Goal: Find specific page/section: Find specific page/section

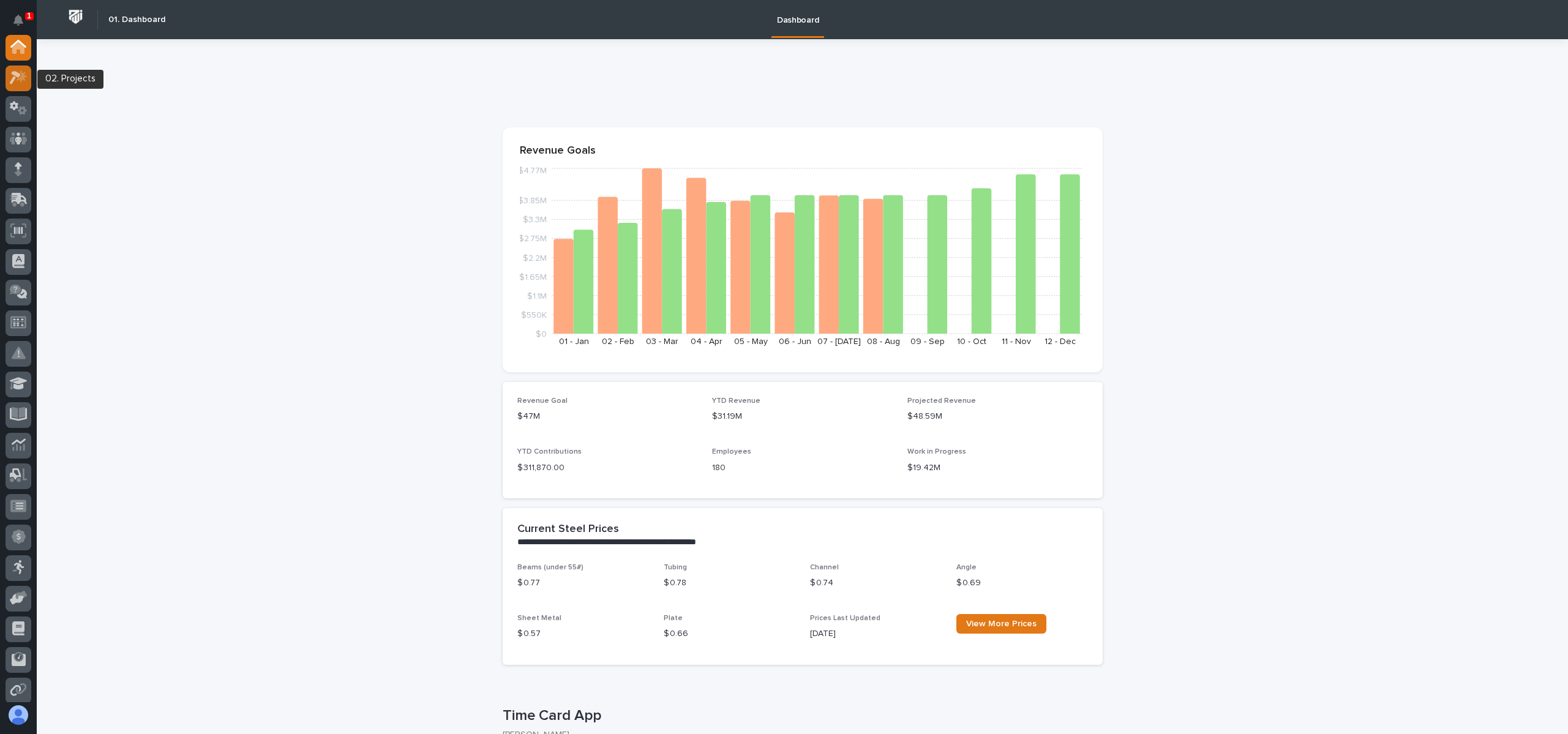
click at [16, 77] on icon at bounding box center [18, 77] width 17 height 14
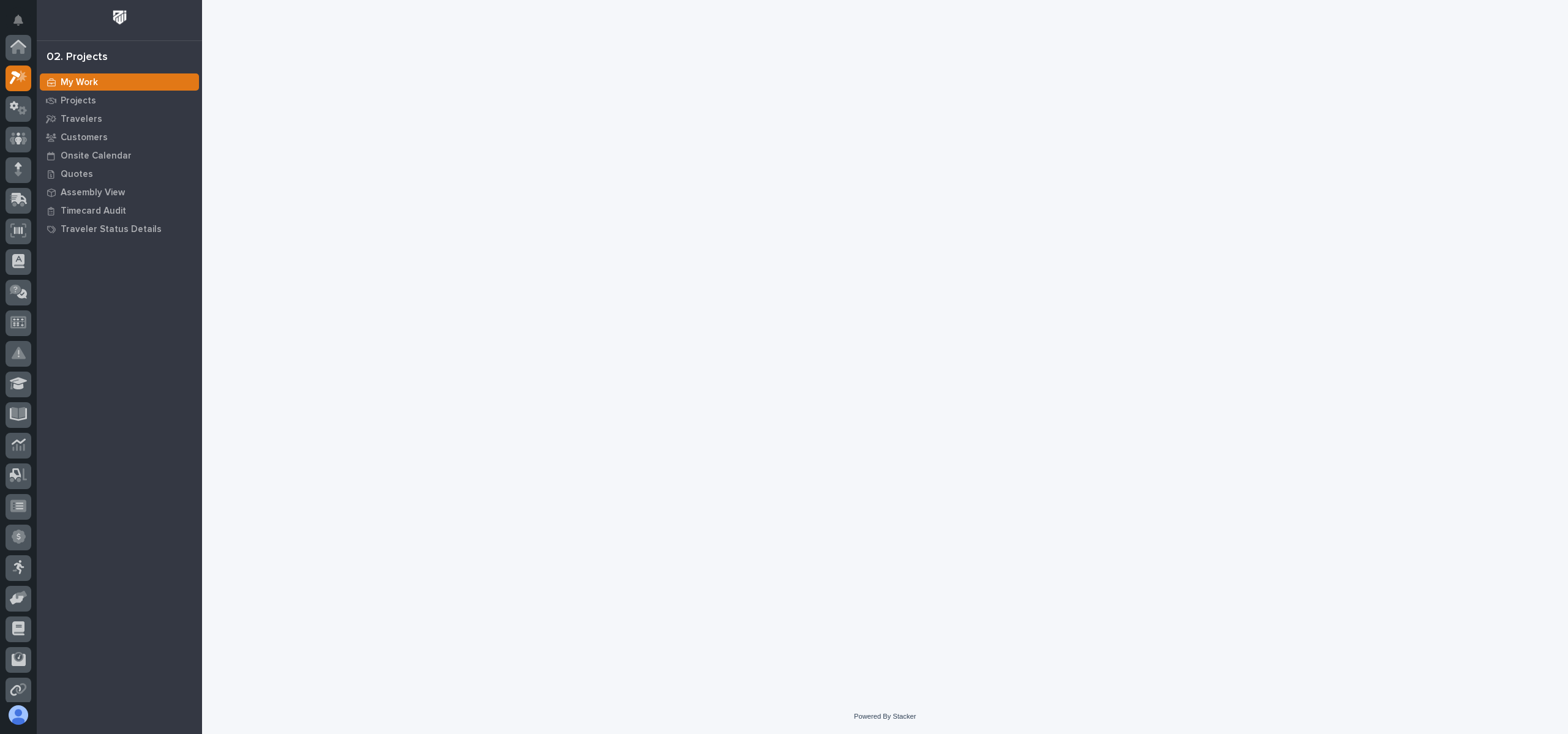
scroll to position [30, 0]
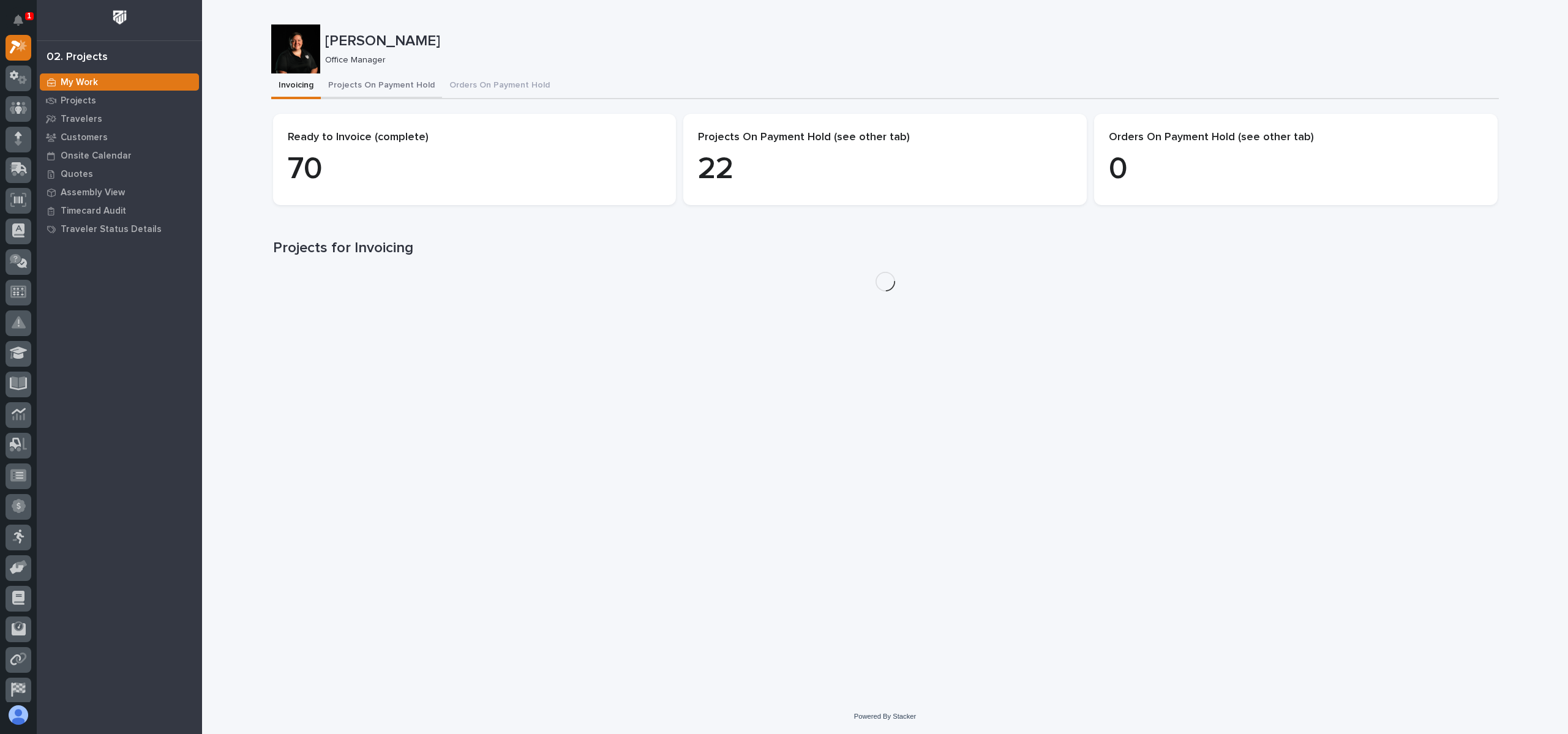
click at [361, 81] on button "Projects On Payment Hold" at bounding box center [381, 86] width 121 height 26
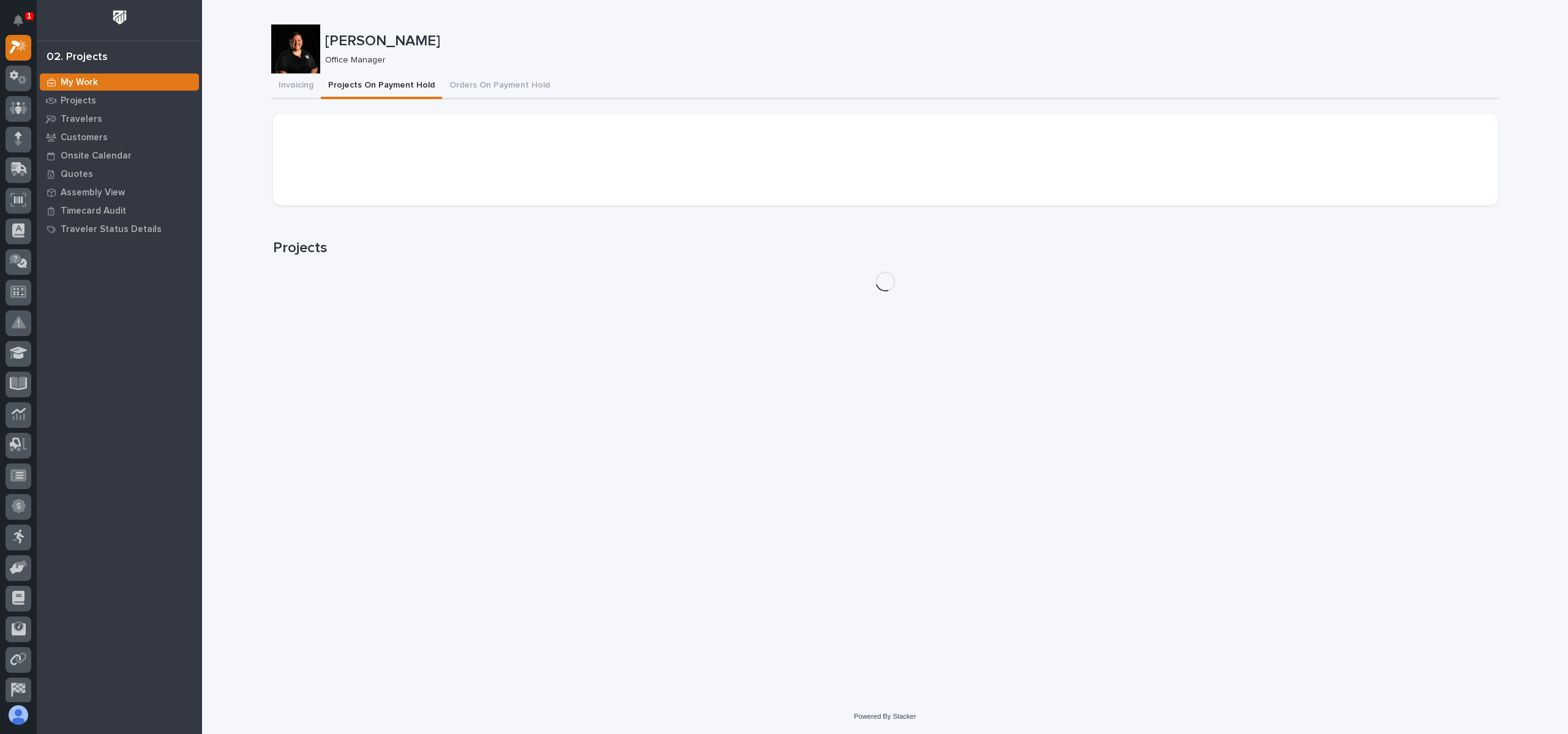
click at [343, 84] on button "Projects On Payment Hold" at bounding box center [381, 86] width 121 height 26
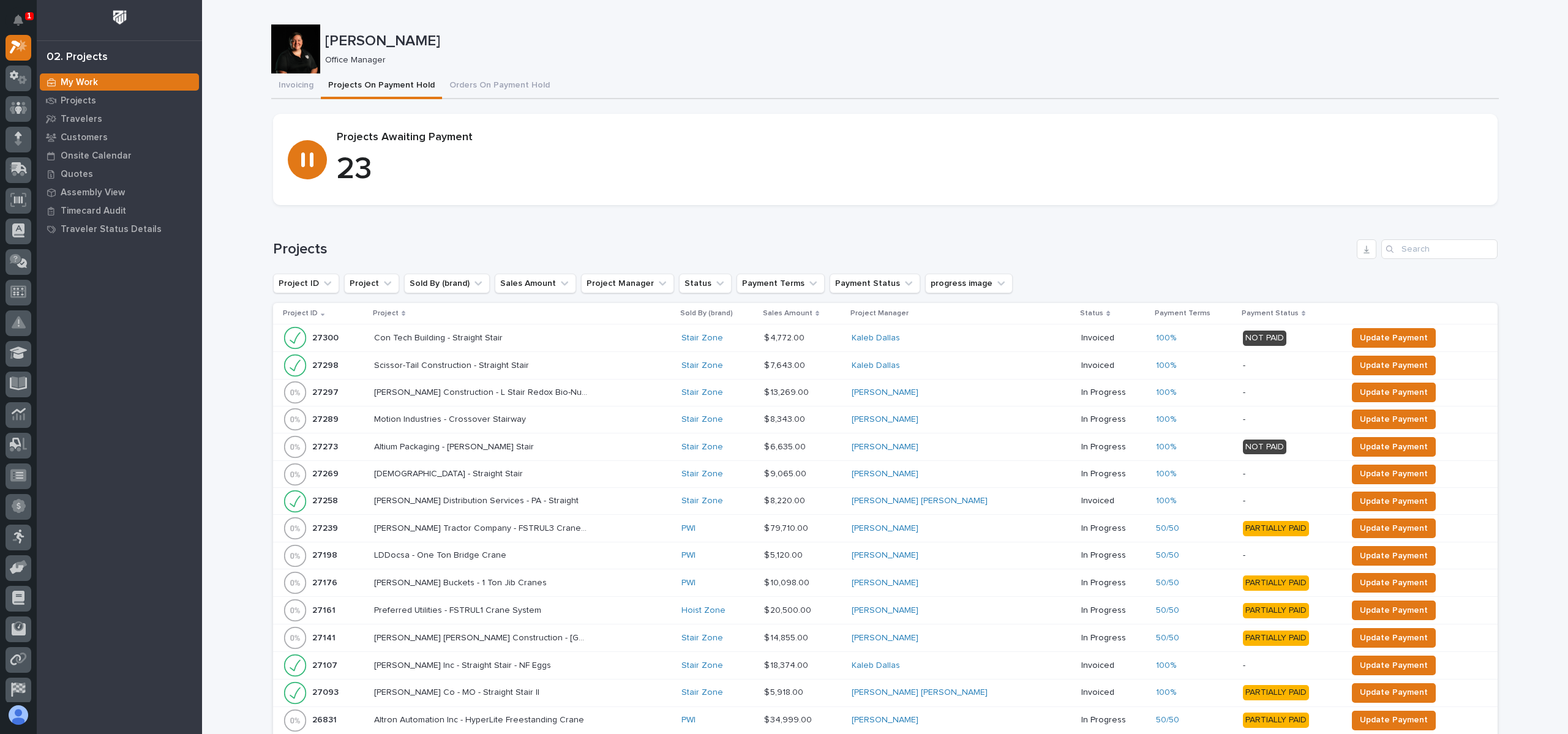
click at [391, 309] on p "Project" at bounding box center [386, 313] width 26 height 14
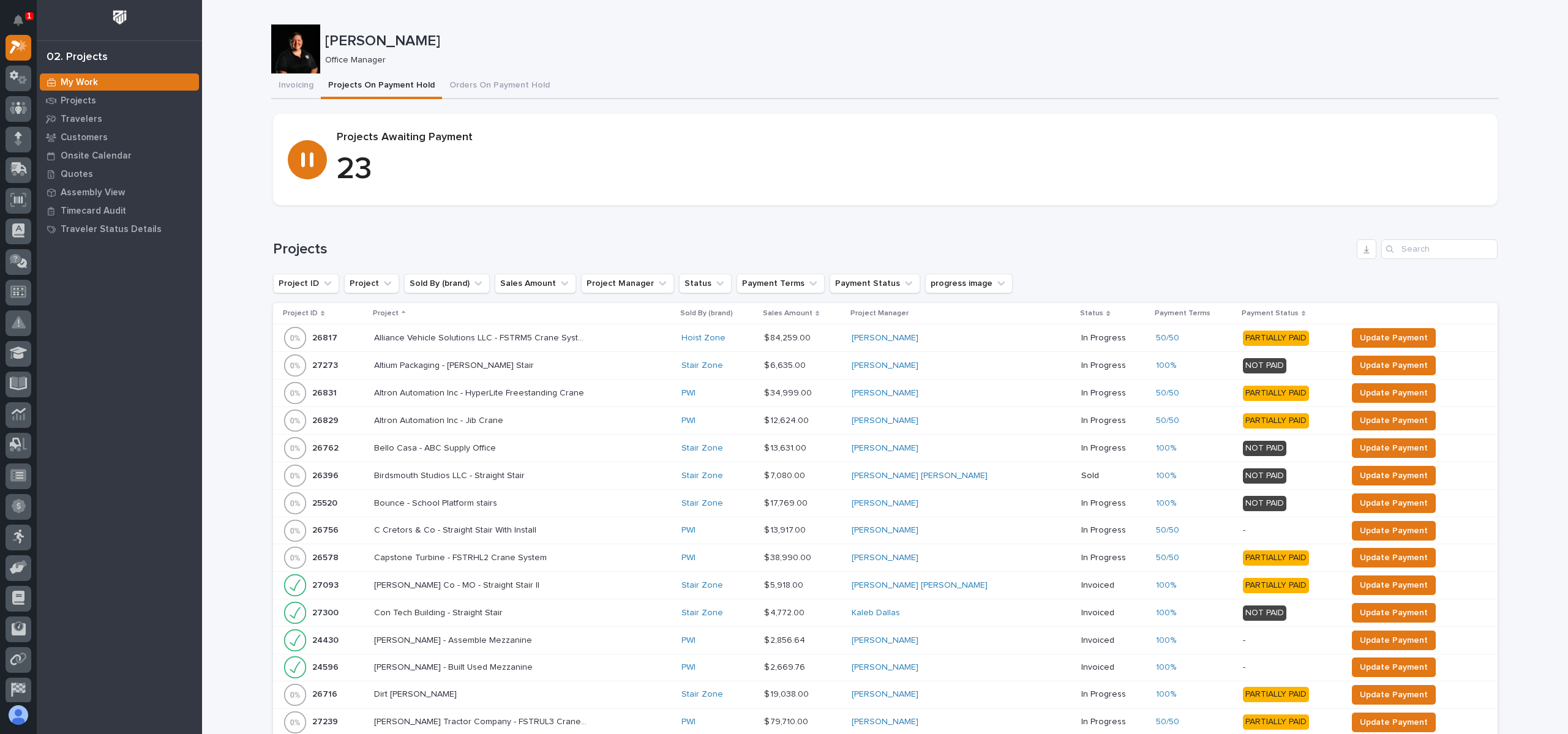
click at [299, 312] on p "Project ID" at bounding box center [301, 313] width 35 height 14
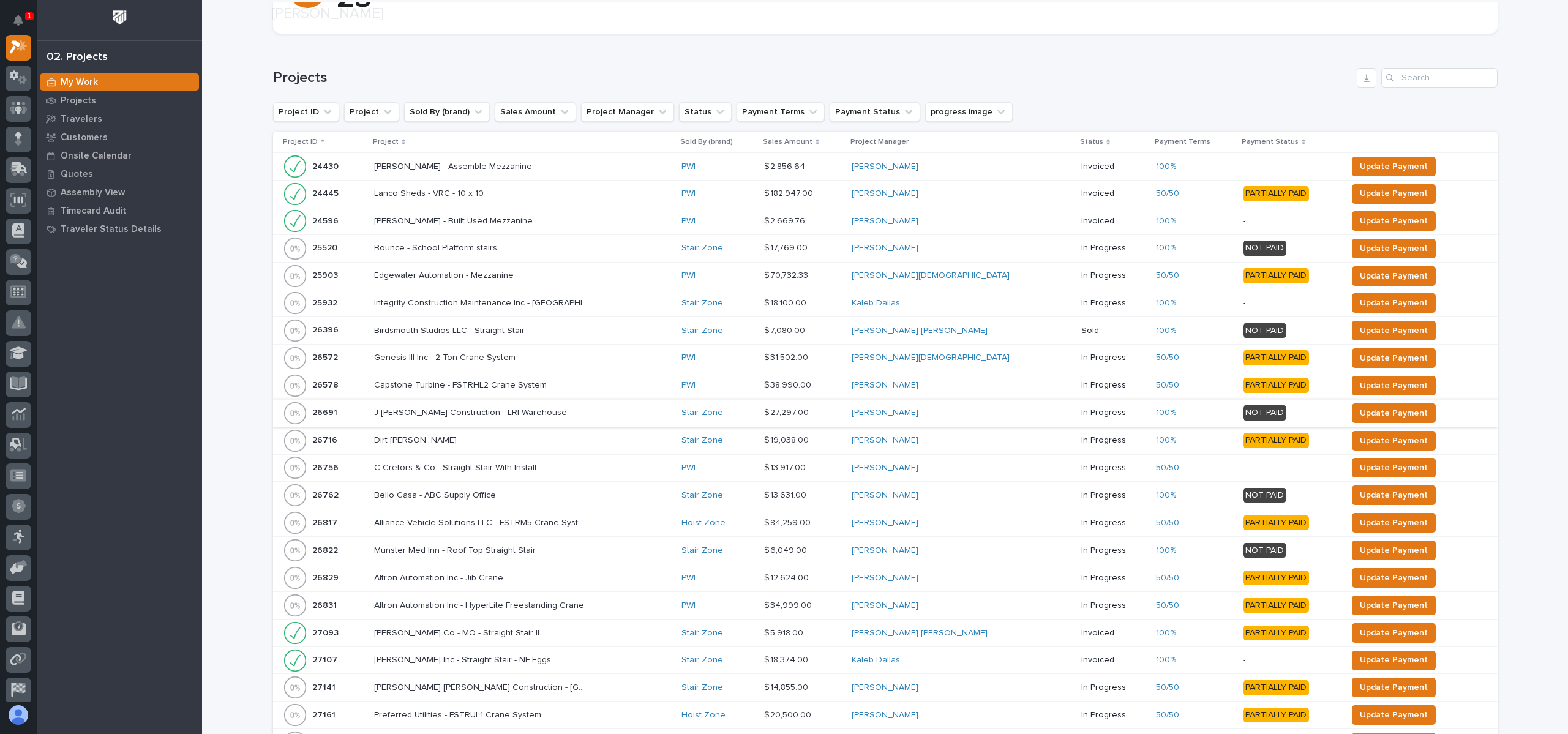
scroll to position [184, 0]
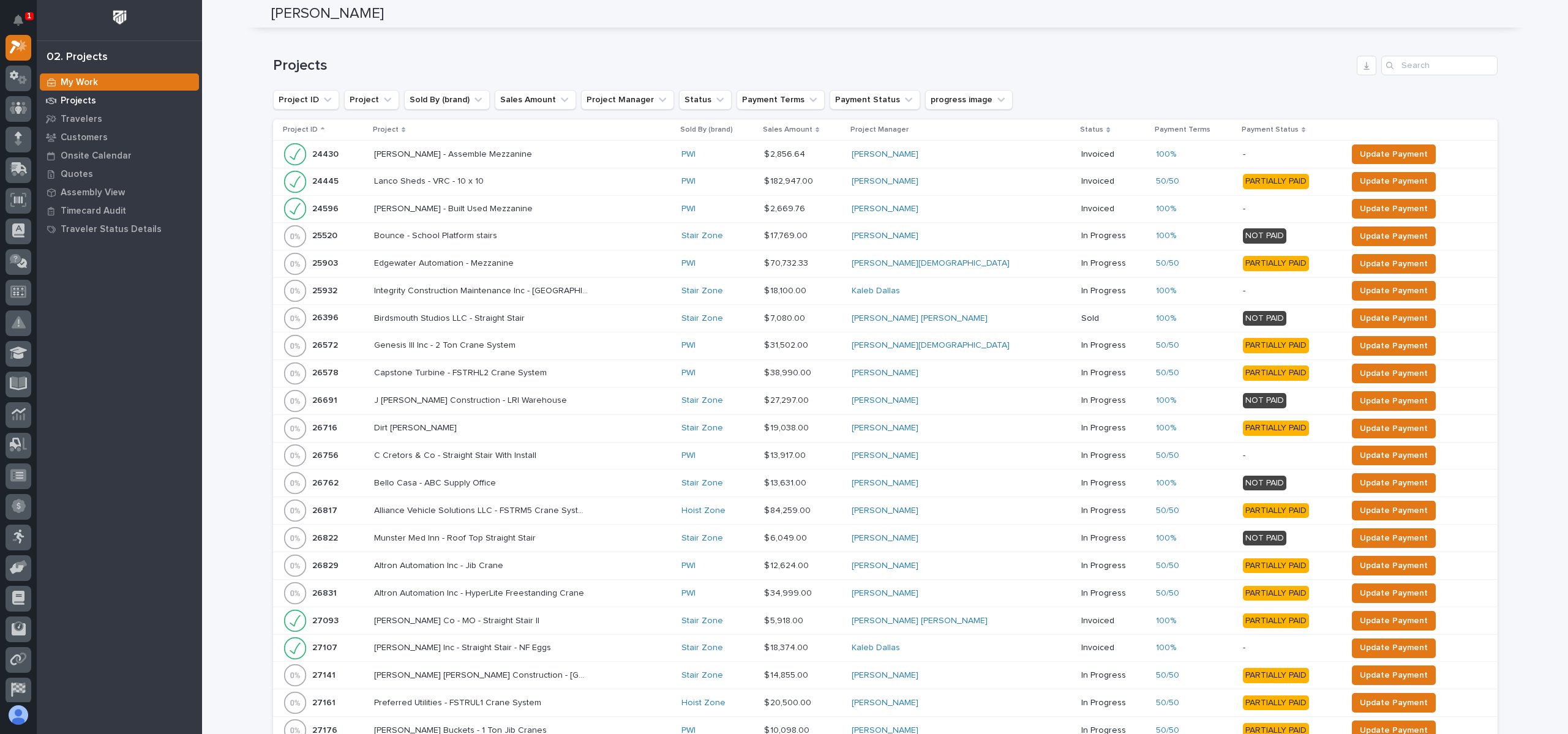
click at [77, 92] on div "Projects" at bounding box center [119, 100] width 159 height 17
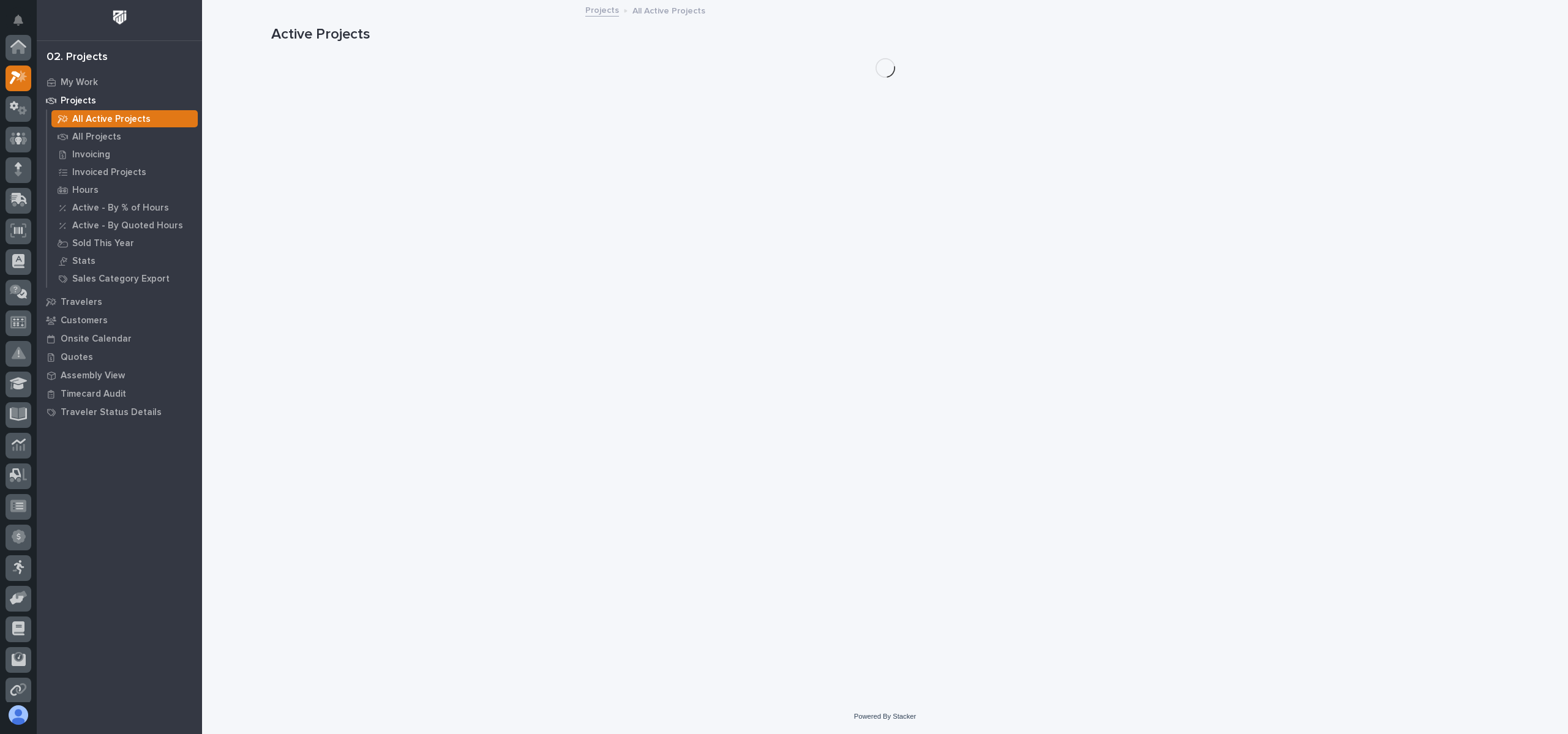
scroll to position [30, 0]
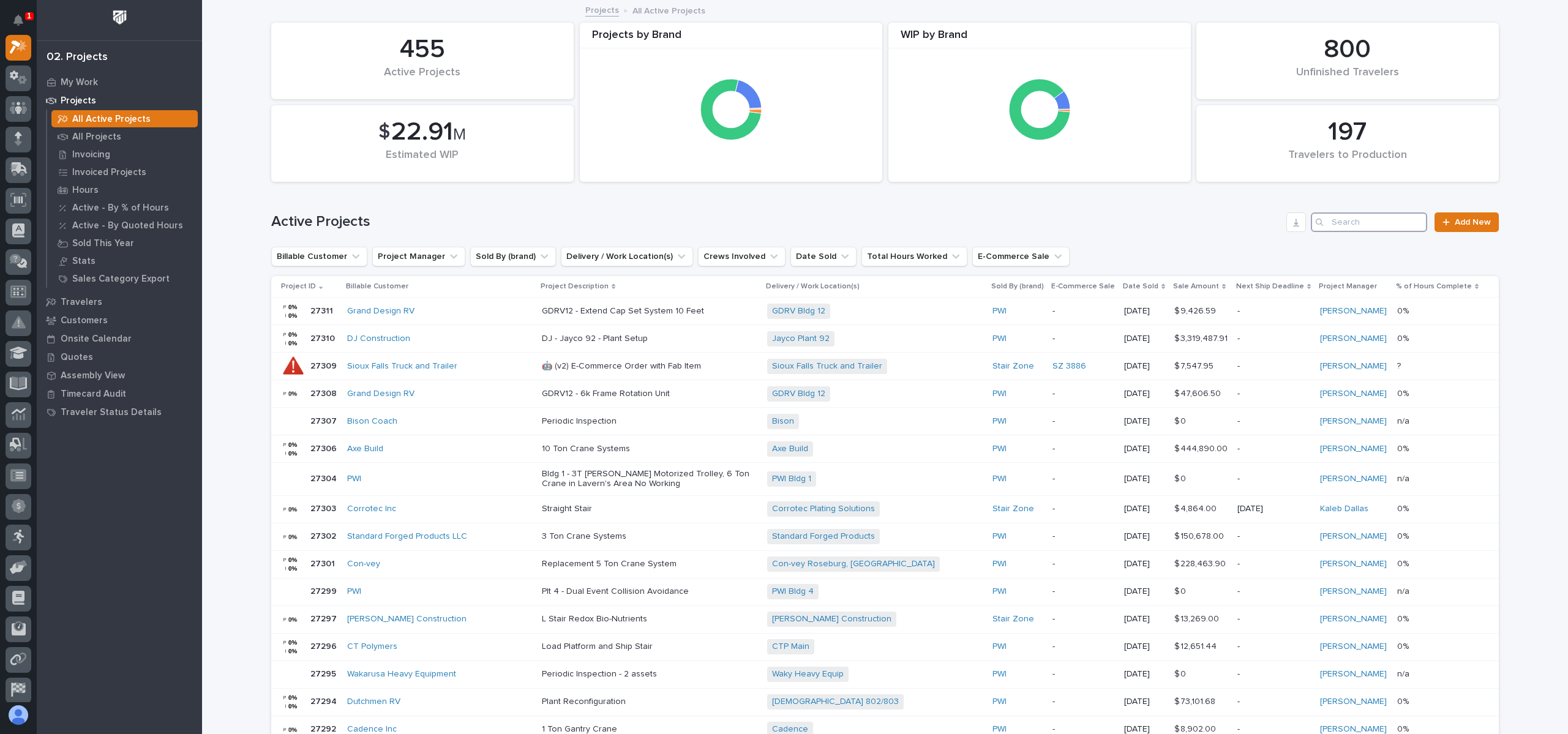
click at [1390, 228] on input "Search" at bounding box center [1369, 221] width 117 height 19
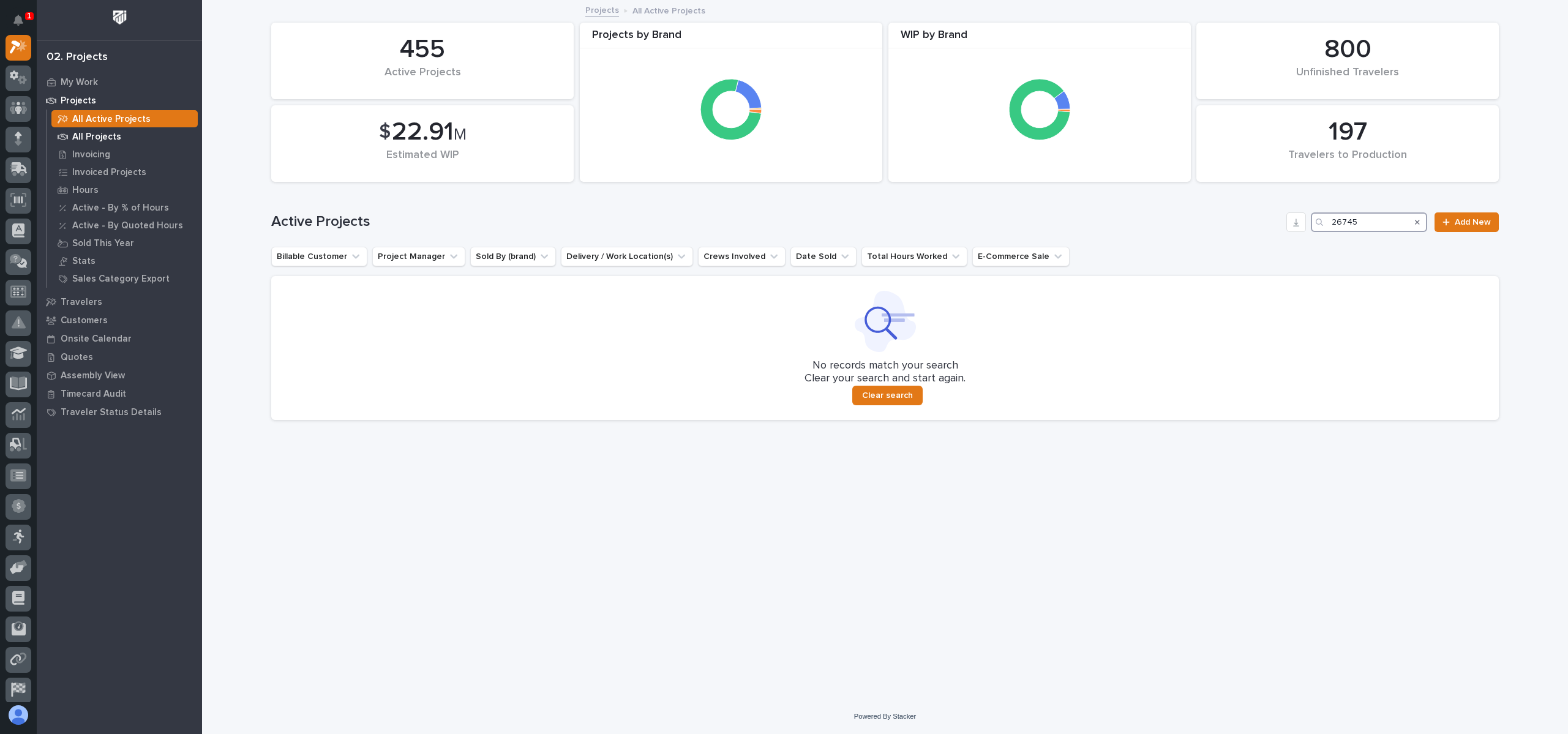
type input "26745"
click at [96, 134] on p "All Projects" at bounding box center [97, 137] width 49 height 11
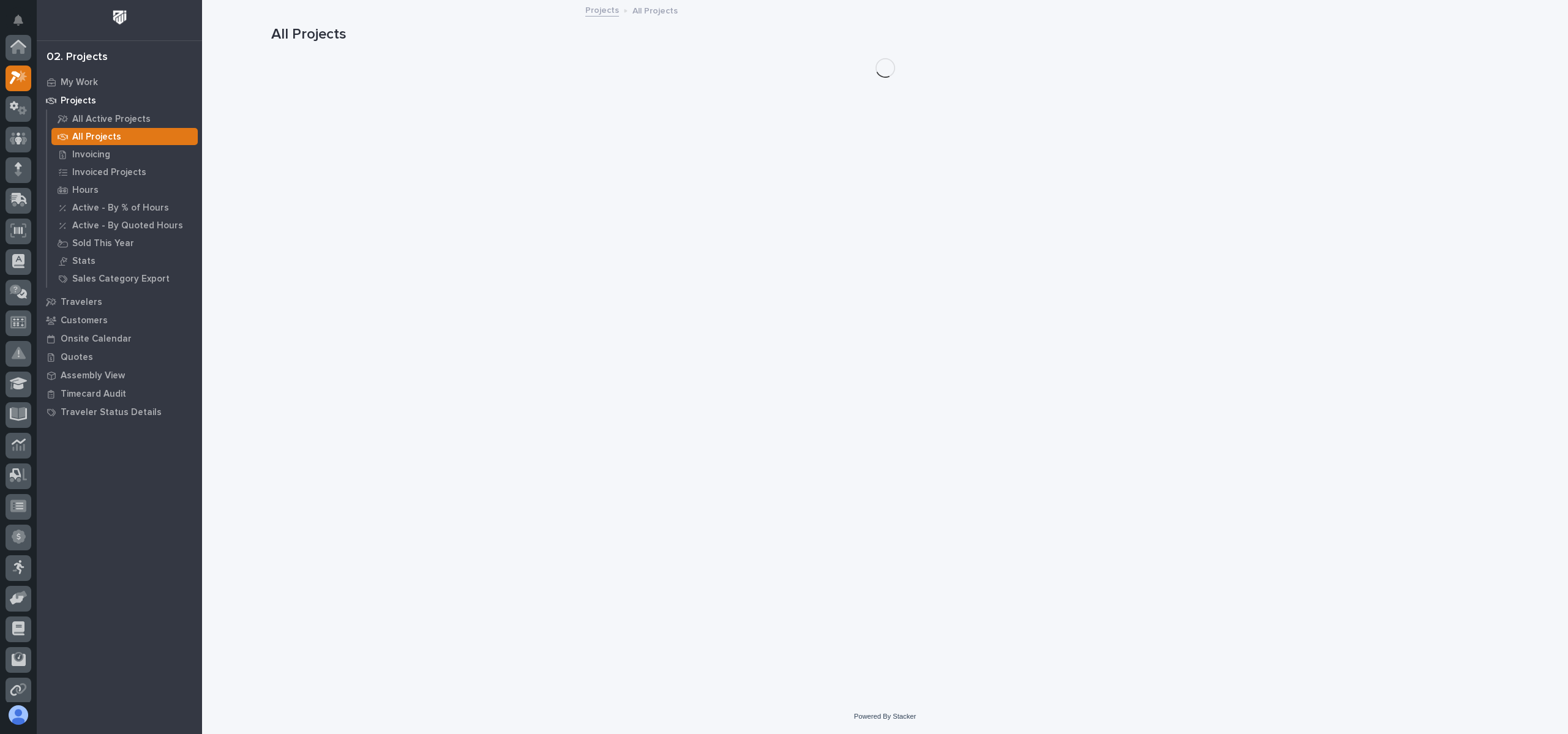
scroll to position [30, 0]
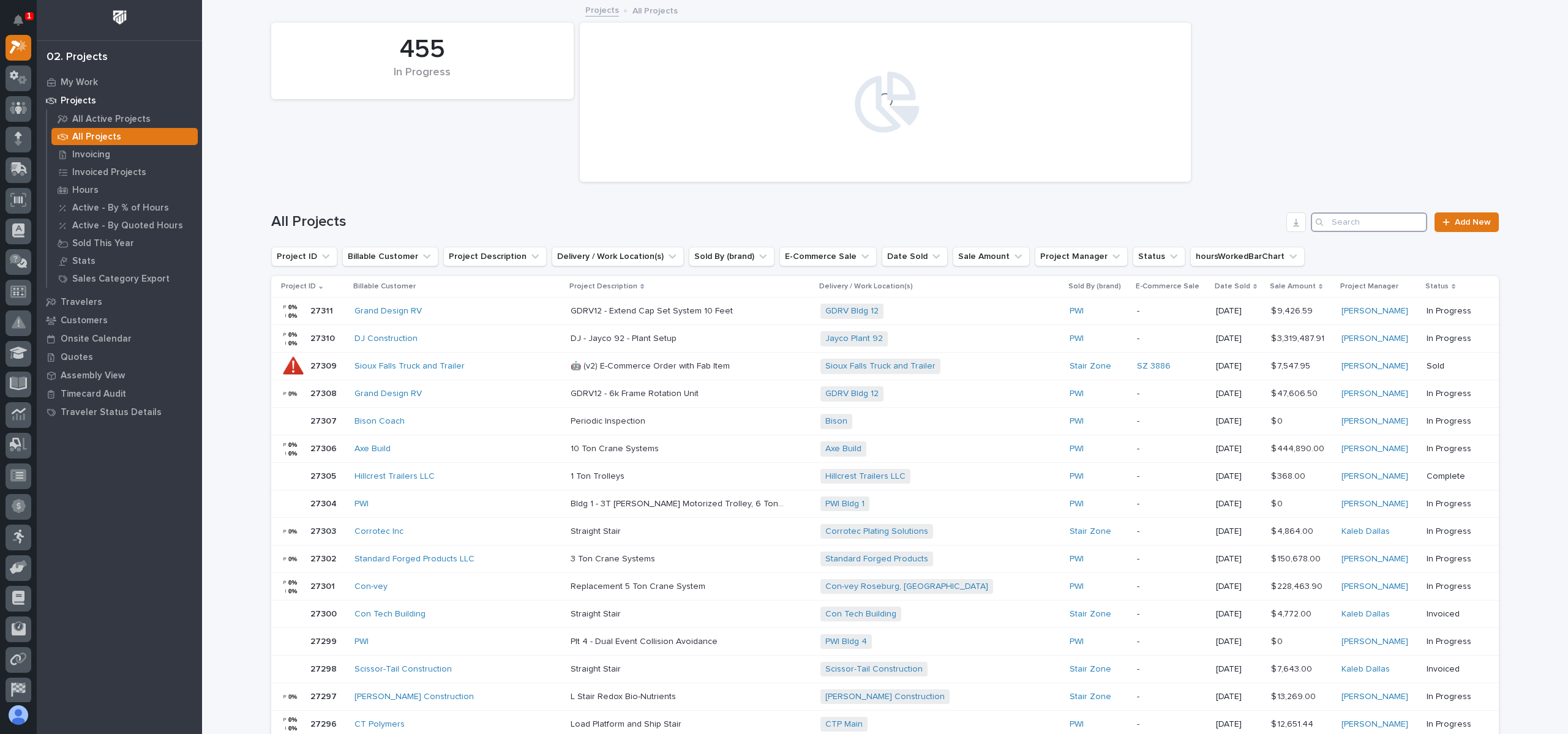
click at [1397, 214] on input "Search" at bounding box center [1369, 221] width 117 height 19
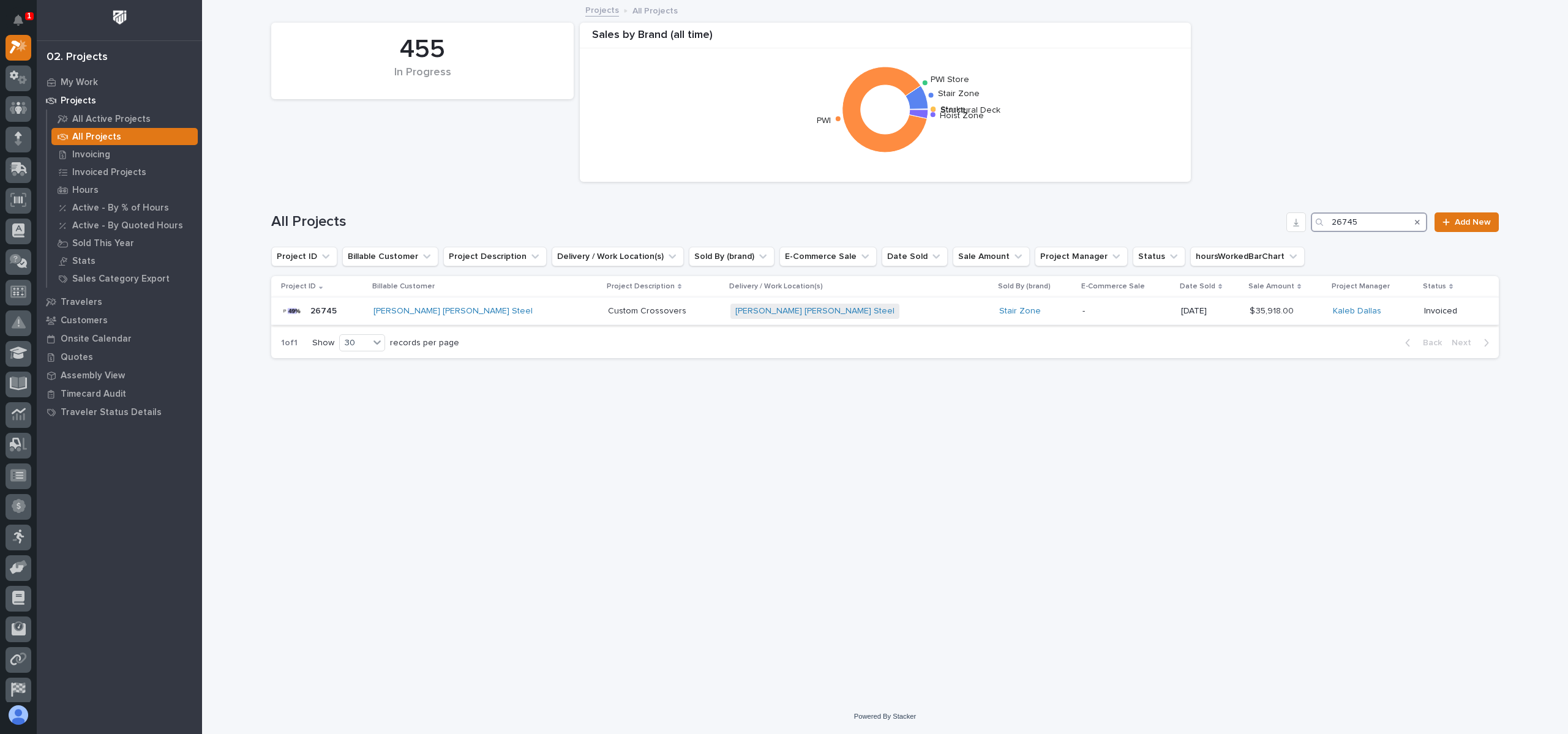
type input "26745"
click at [325, 309] on p "26745" at bounding box center [324, 310] width 28 height 13
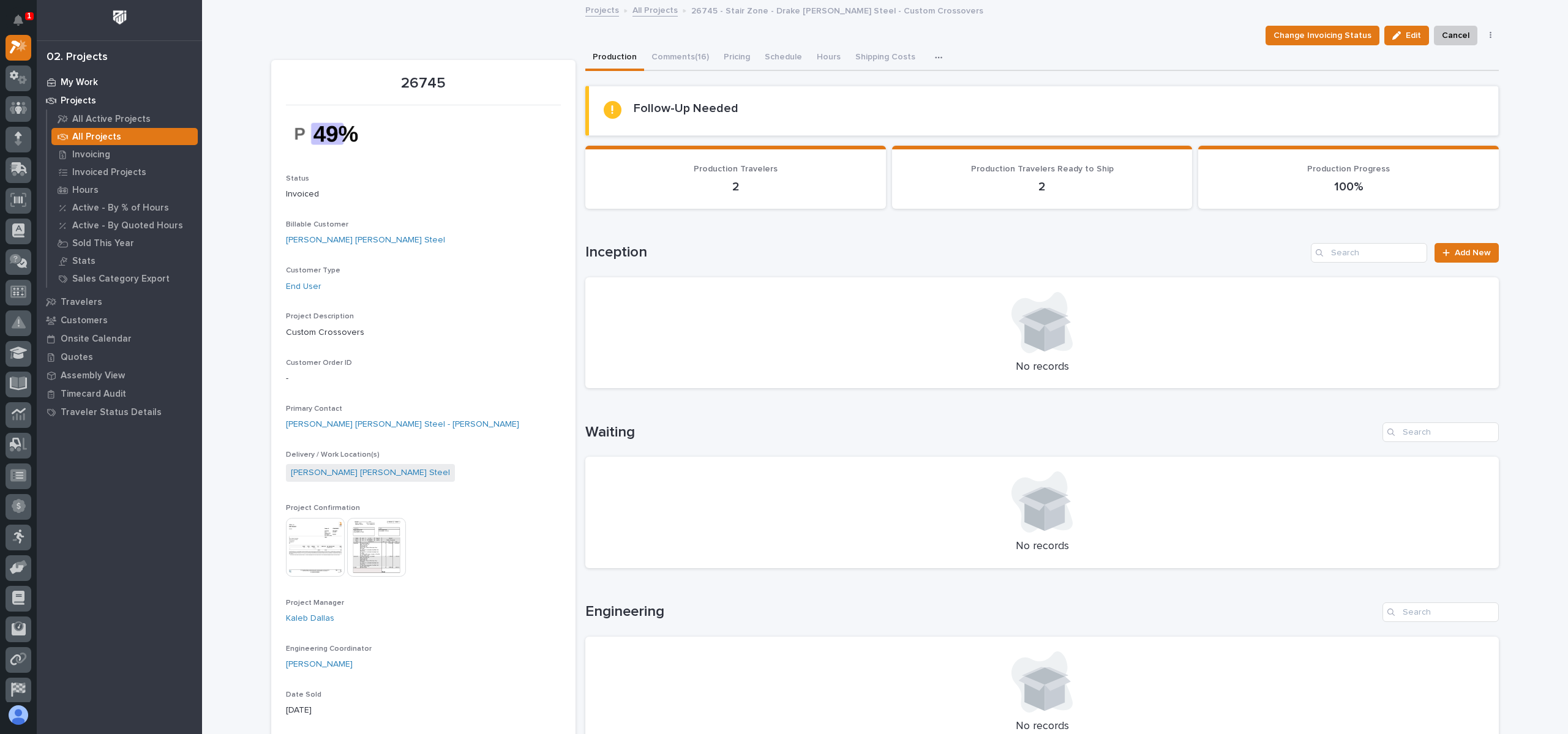
click at [97, 83] on div "My Work" at bounding box center [119, 82] width 159 height 17
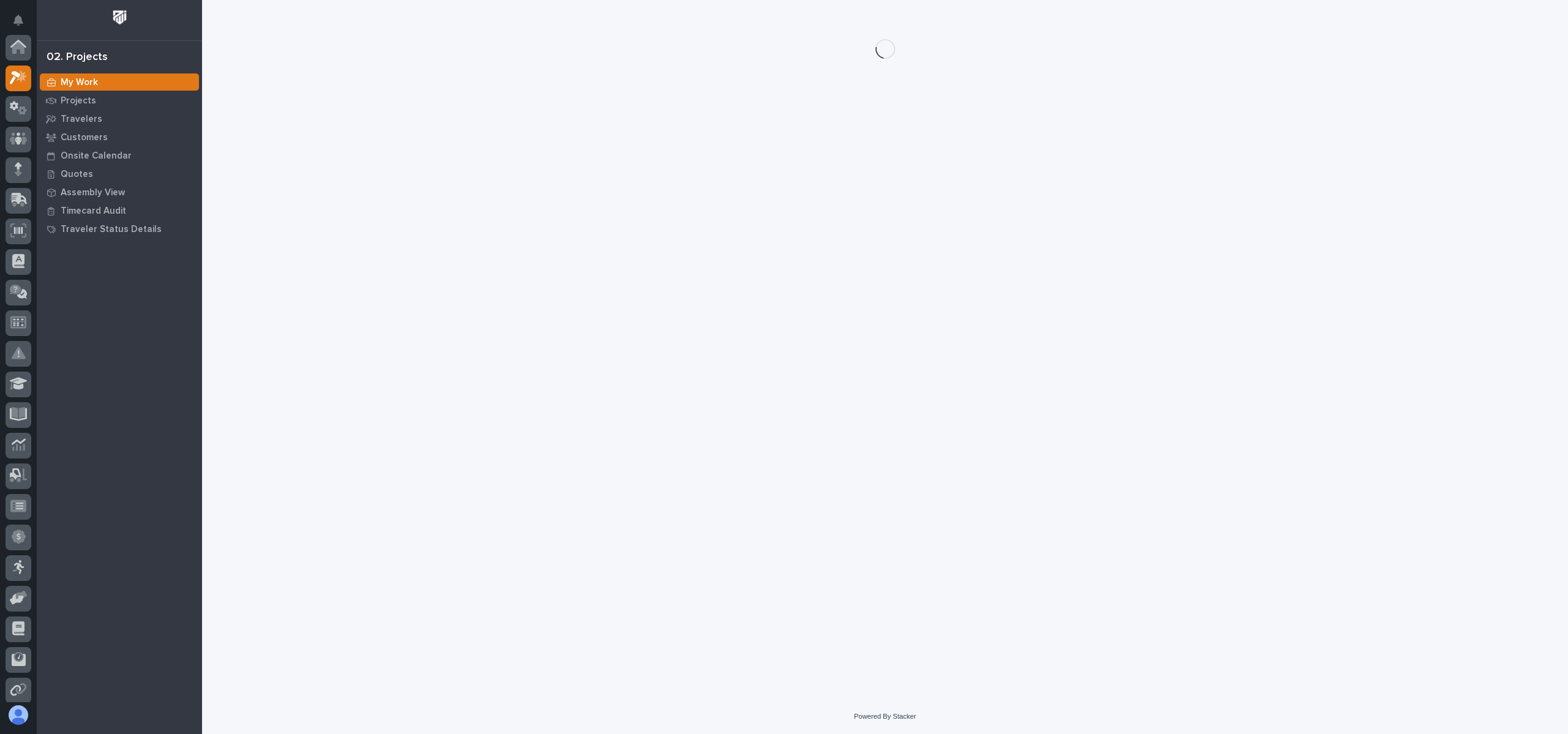
scroll to position [30, 0]
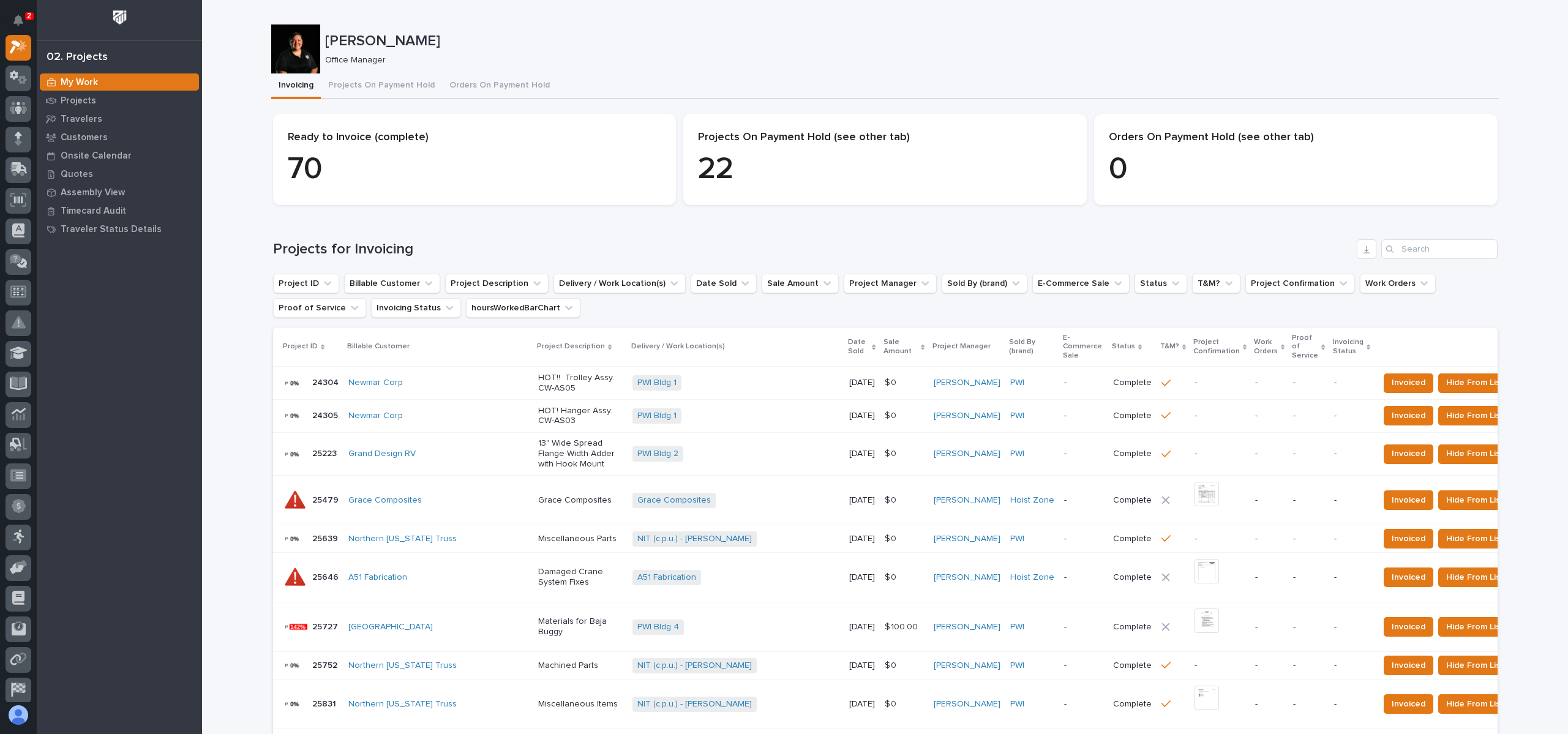
click at [731, 243] on h1 "Projects for Invoicing" at bounding box center [812, 249] width 1079 height 17
